Goal: Task Accomplishment & Management: Manage account settings

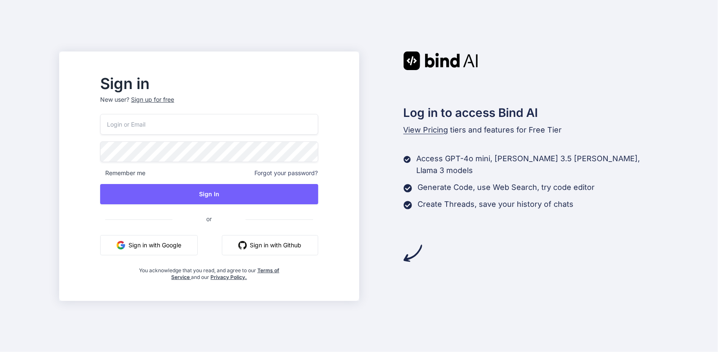
click at [176, 243] on button "Sign in with Google" at bounding box center [149, 245] width 98 height 20
